Goal: Navigation & Orientation: Find specific page/section

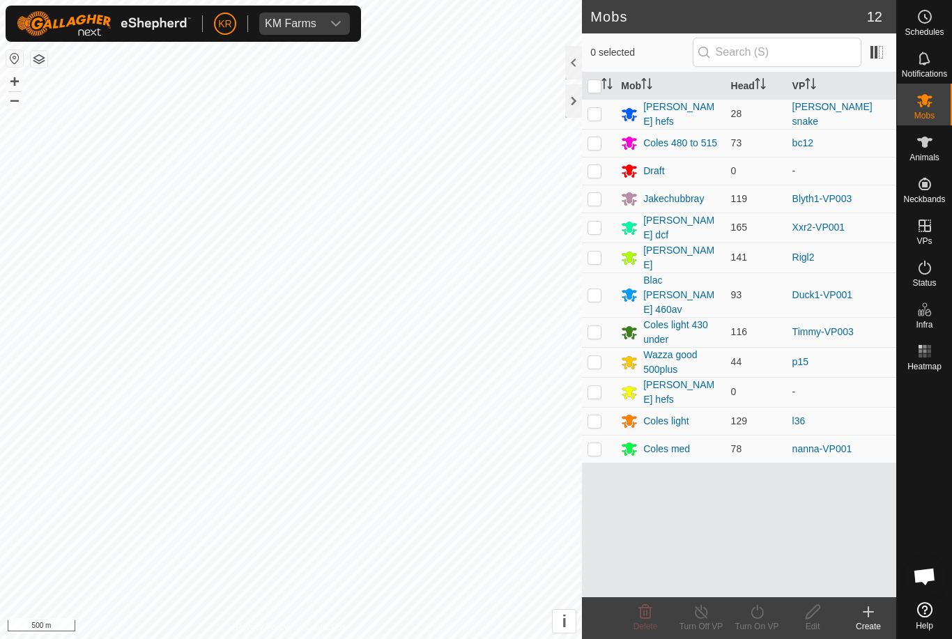
click at [669, 141] on div "Coles 480 to 515" at bounding box center [680, 143] width 74 height 15
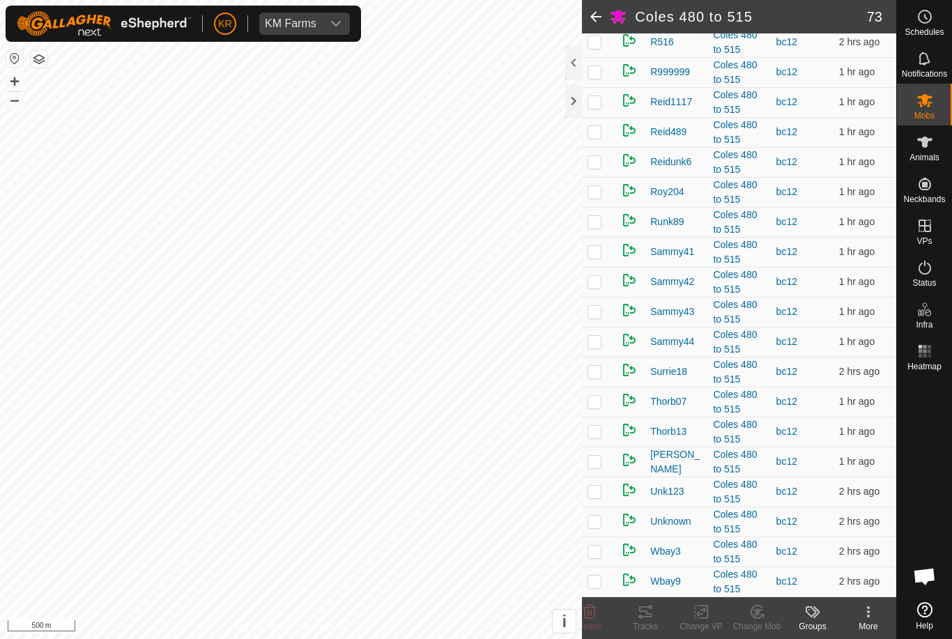
scroll to position [1829, 0]
click at [944, 106] on div "Mobs" at bounding box center [924, 105] width 55 height 42
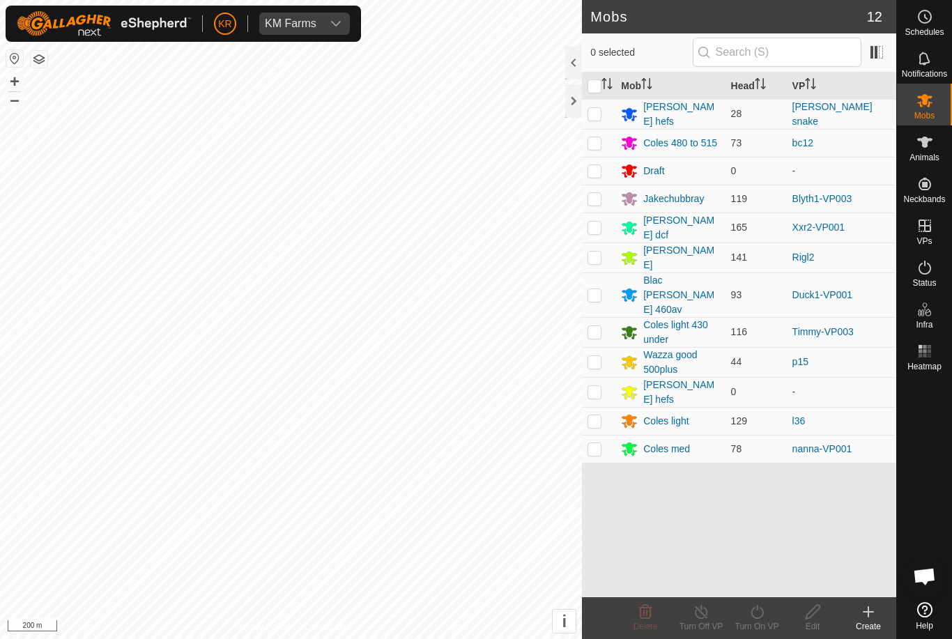
click at [676, 348] on div "Wazza good 500plus" at bounding box center [681, 362] width 76 height 29
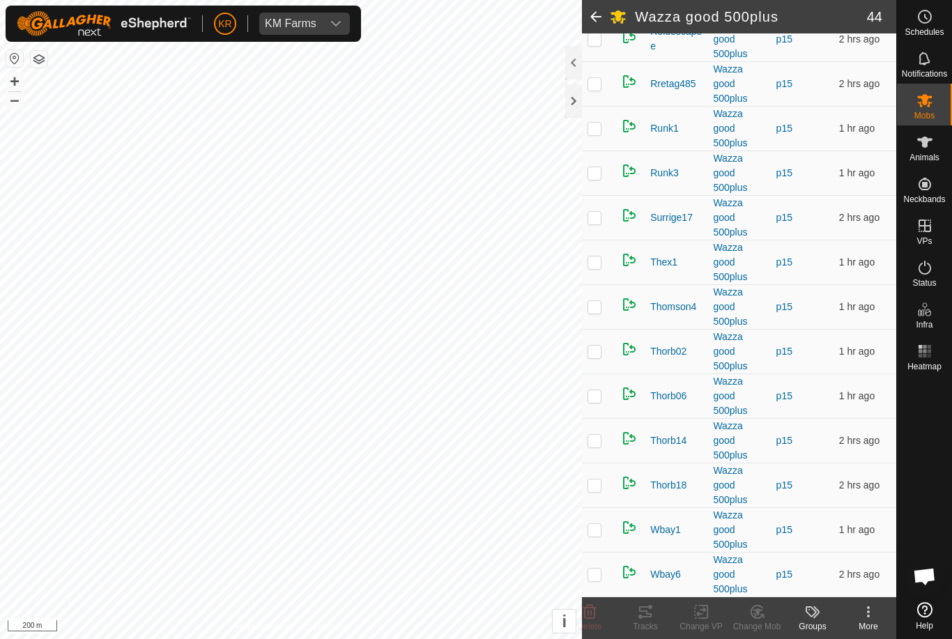
scroll to position [1604, 0]
click at [907, 84] on div "Mobs" at bounding box center [924, 105] width 55 height 42
